Goal: Book appointment/travel/reservation

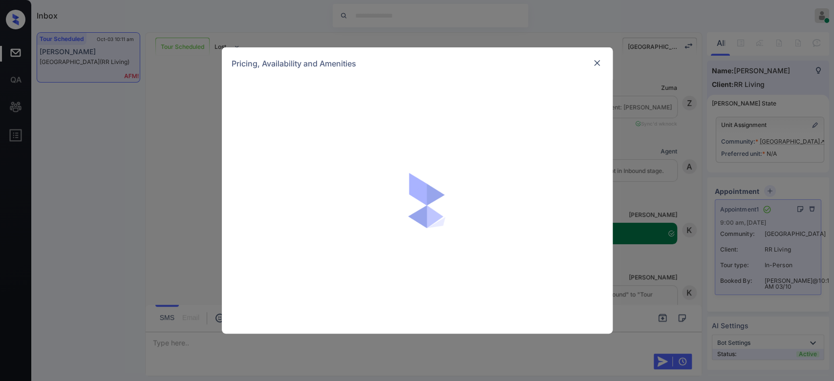
scroll to position [450, 0]
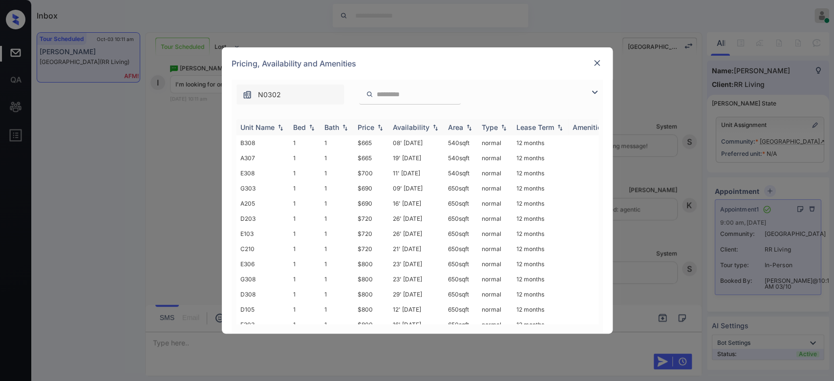
click at [370, 128] on div "Price" at bounding box center [366, 127] width 17 height 8
click at [366, 120] on th "Price" at bounding box center [371, 127] width 35 height 16
click at [367, 123] on div "Price" at bounding box center [366, 127] width 17 height 8
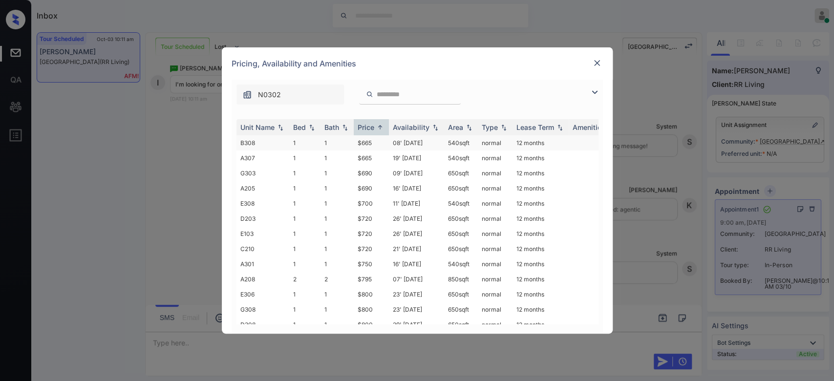
click at [367, 139] on td "$665" at bounding box center [371, 142] width 35 height 15
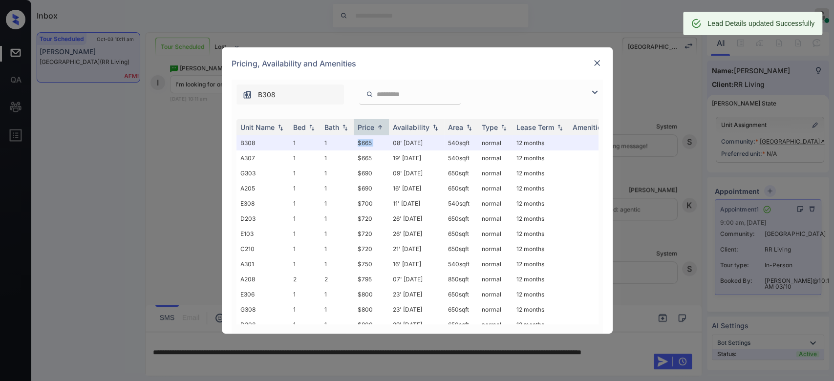
click at [595, 65] on img at bounding box center [597, 63] width 10 height 10
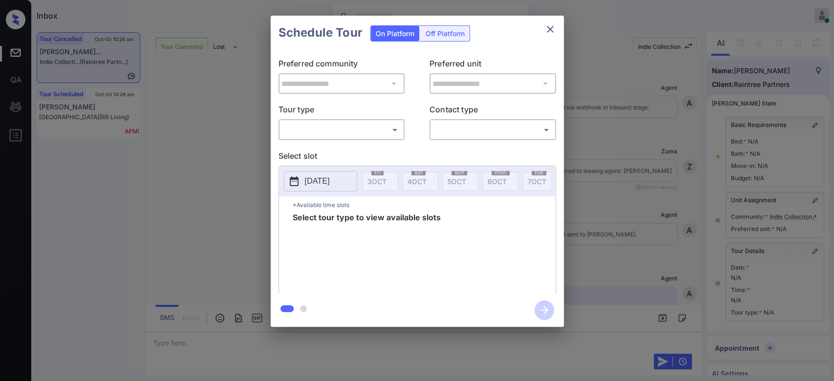
scroll to position [3977, 0]
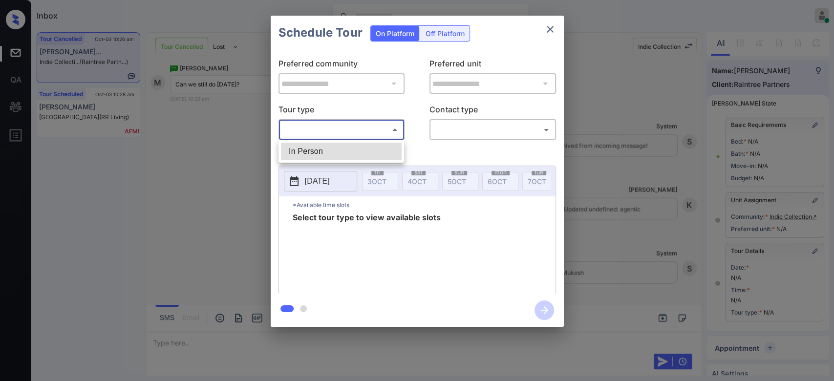
click at [360, 128] on body "Inbox Mukesh Online Set yourself offline Set yourself on break Profile Switch t…" at bounding box center [417, 190] width 834 height 381
click at [350, 152] on li "In Person" at bounding box center [341, 152] width 121 height 18
type input "********"
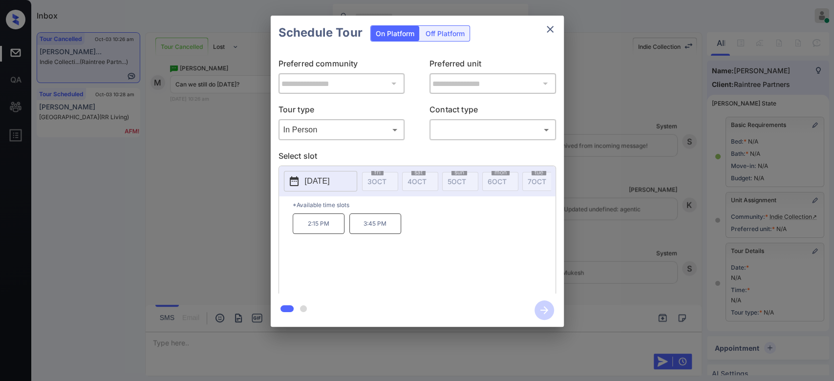
click at [328, 184] on p "2025-10-08" at bounding box center [317, 181] width 25 height 12
click at [552, 30] on icon "close" at bounding box center [550, 29] width 12 height 12
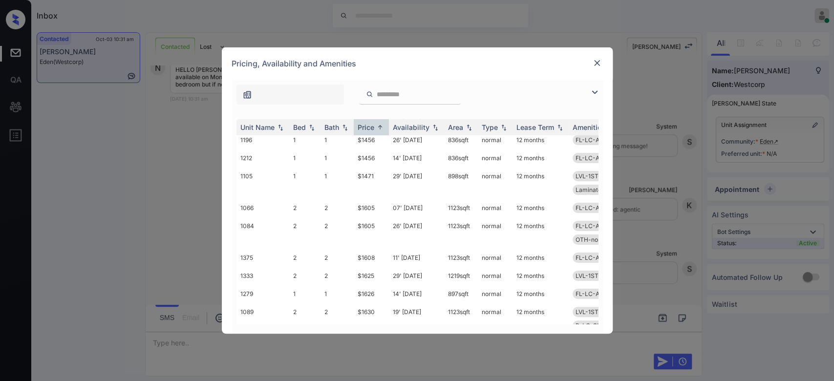
scroll to position [87, 0]
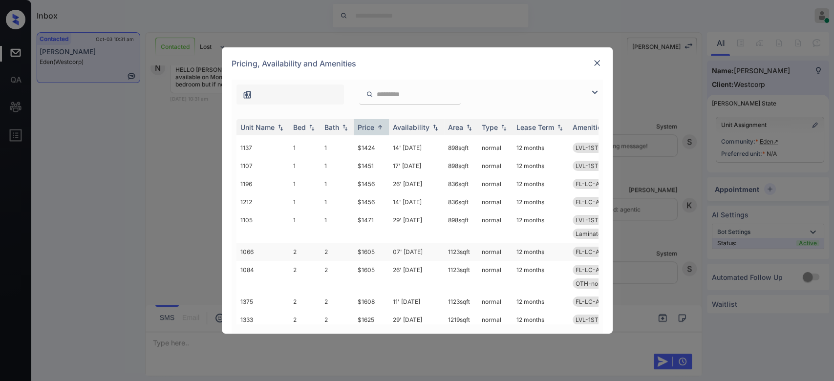
click at [369, 251] on td "$1605" at bounding box center [371, 252] width 35 height 18
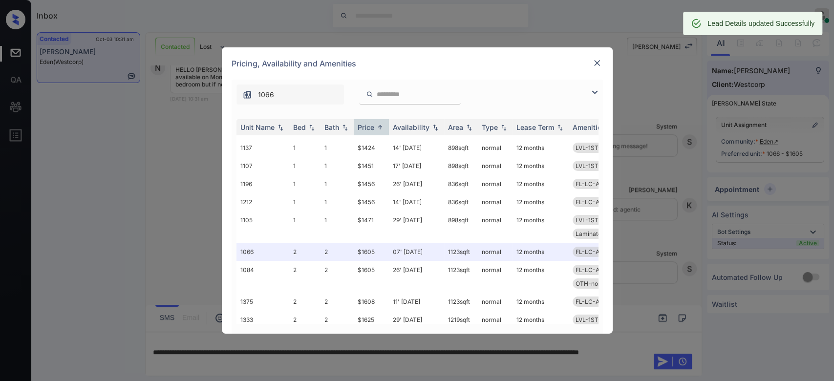
click at [591, 64] on div at bounding box center [597, 63] width 12 height 12
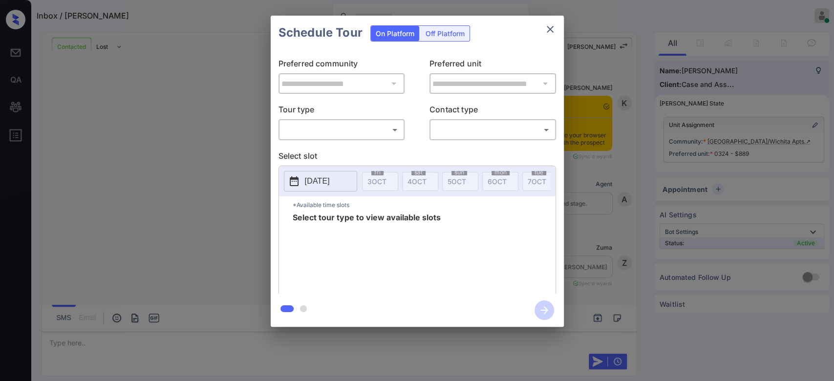
scroll to position [1267, 0]
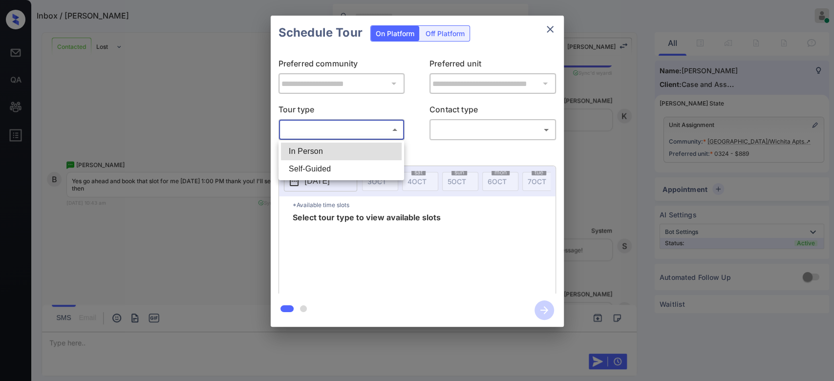
click at [326, 125] on body "Inbox / Bryanna Wise Mukesh Online Set yourself offline Set yourself on break P…" at bounding box center [417, 190] width 834 height 381
click at [314, 146] on li "In Person" at bounding box center [341, 152] width 121 height 18
type input "********"
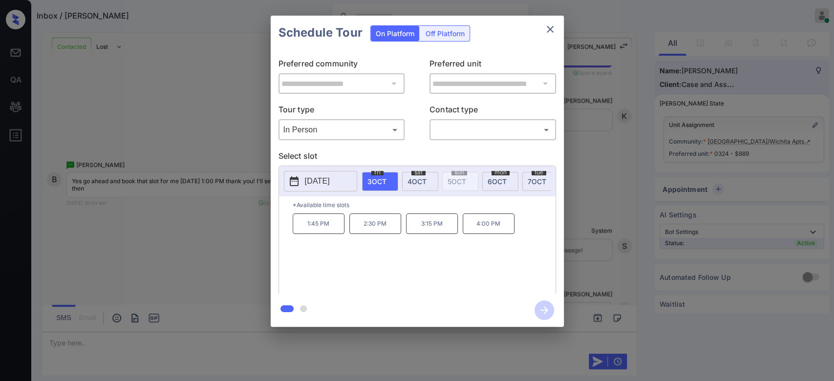
click at [423, 178] on span "4 OCT" at bounding box center [417, 181] width 19 height 8
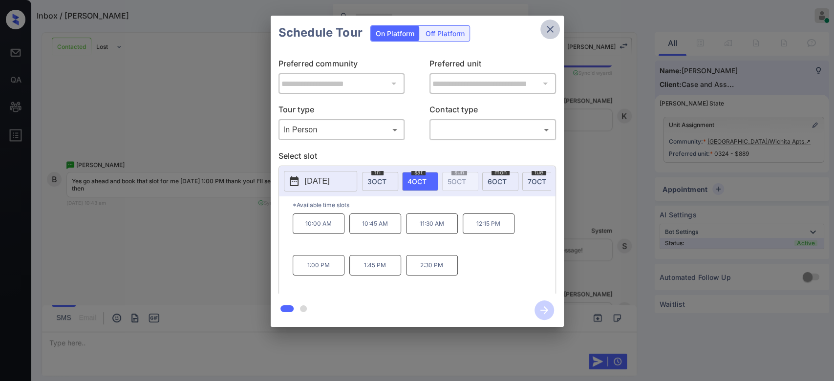
click at [549, 26] on icon "close" at bounding box center [550, 29] width 12 height 12
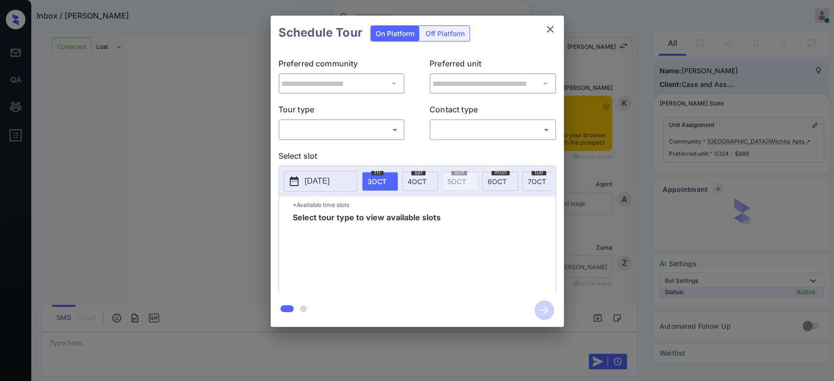
scroll to position [1466, 0]
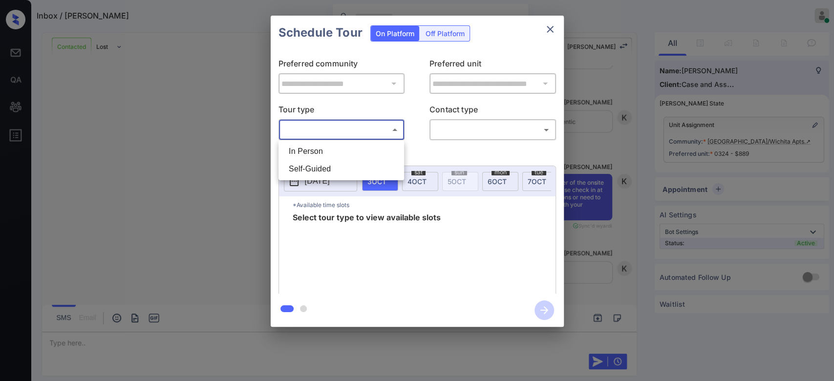
click at [352, 131] on body "Inbox / [PERSON_NAME] Mukesh Online Set yourself offline Set yourself on break …" at bounding box center [417, 190] width 834 height 381
click at [346, 154] on li "In Person" at bounding box center [341, 152] width 121 height 18
type input "********"
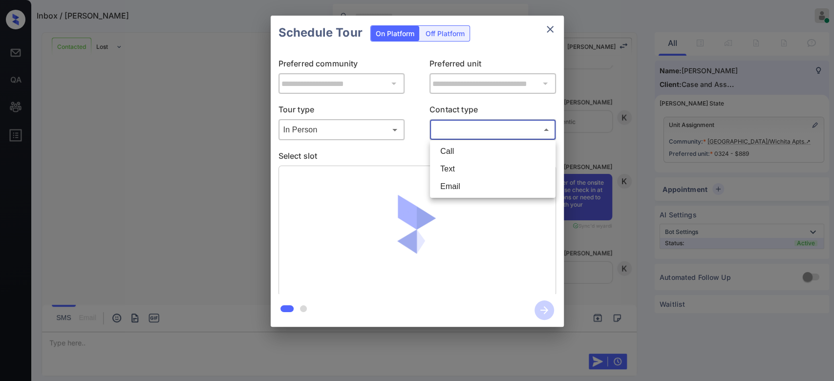
click at [473, 131] on body "Inbox / [PERSON_NAME] Mukesh Online Set yourself offline Set yourself on break …" at bounding box center [417, 190] width 834 height 381
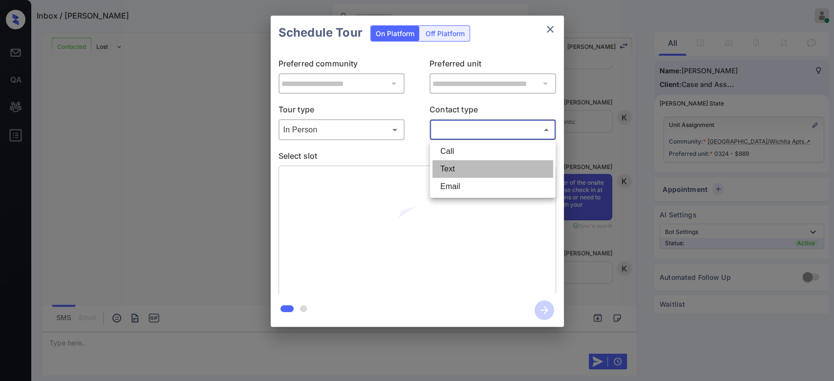
click at [447, 162] on li "Text" at bounding box center [493, 169] width 121 height 18
type input "****"
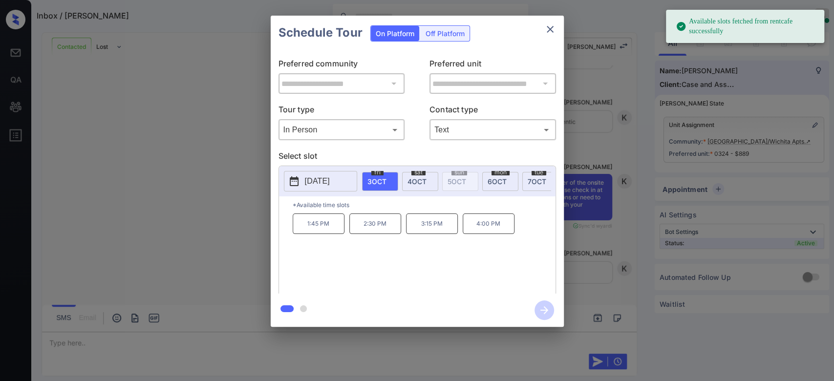
click at [422, 184] on span "[DATE]" at bounding box center [417, 181] width 19 height 8
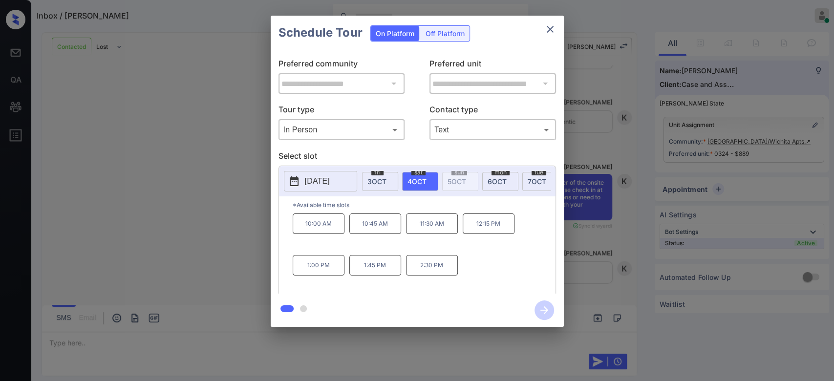
click at [318, 276] on p "1:00 PM" at bounding box center [319, 265] width 52 height 21
click at [544, 309] on icon "button" at bounding box center [545, 311] width 20 height 20
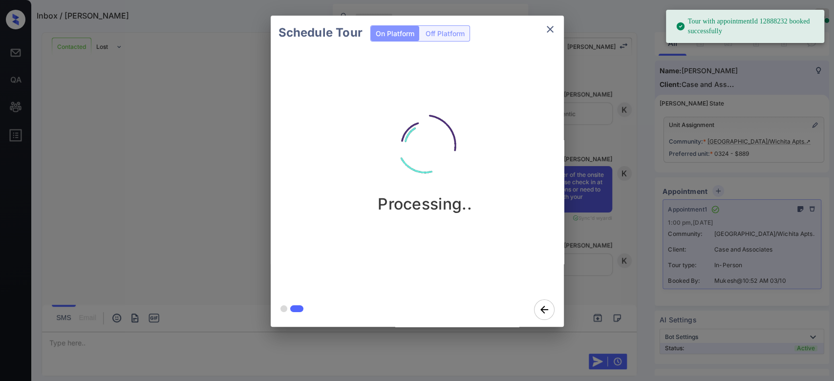
click at [590, 86] on div "Schedule Tour On Platform Off Platform Processing.." at bounding box center [417, 171] width 834 height 343
